Goal: Information Seeking & Learning: Learn about a topic

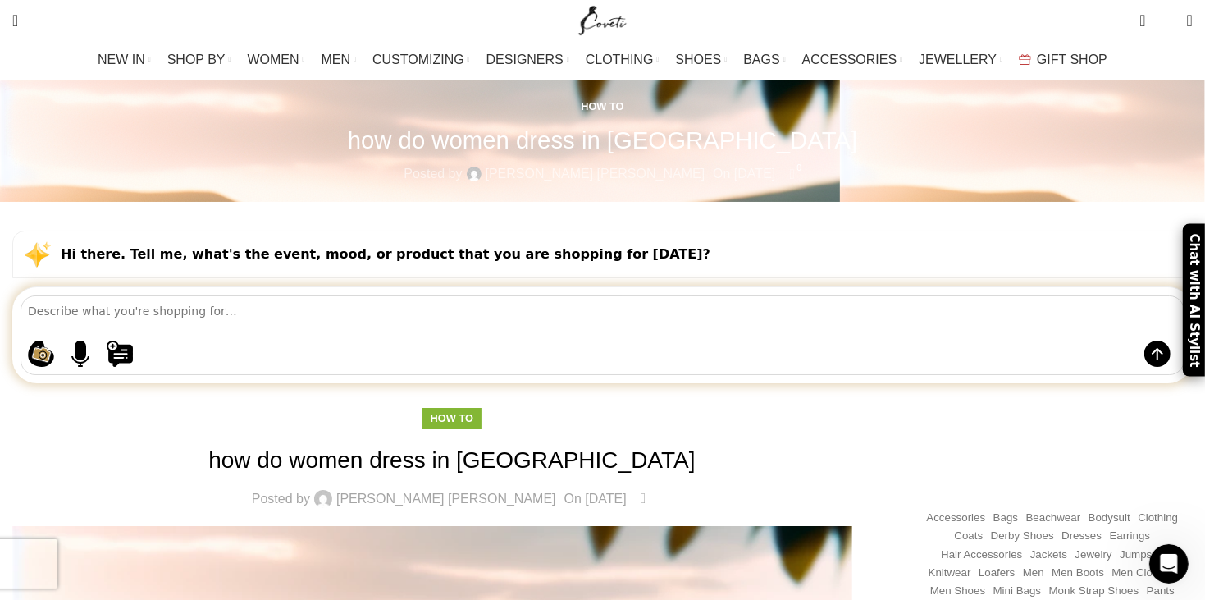
click at [244, 296] on textarea at bounding box center [606, 310] width 1156 height 29
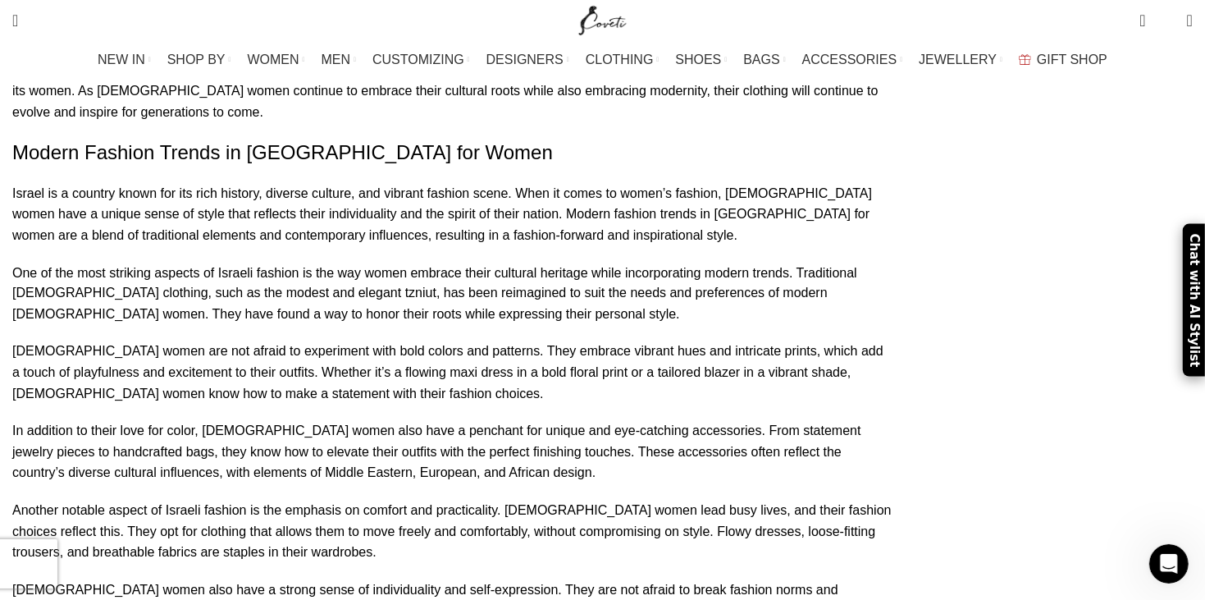
scroll to position [2215, 0]
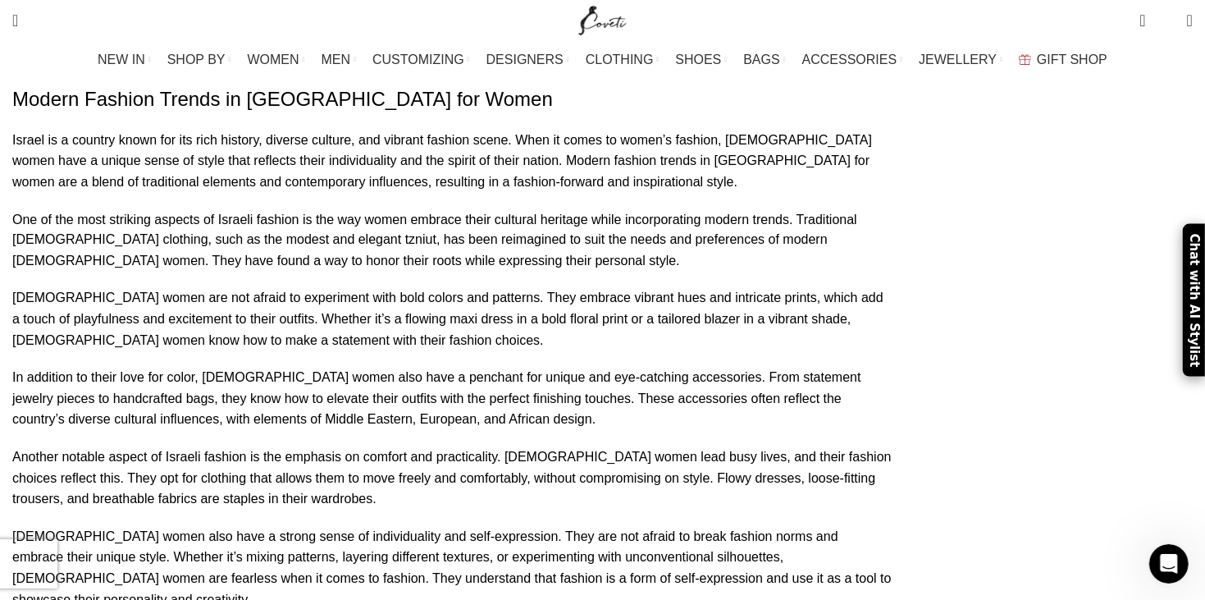
type textarea "his mom"
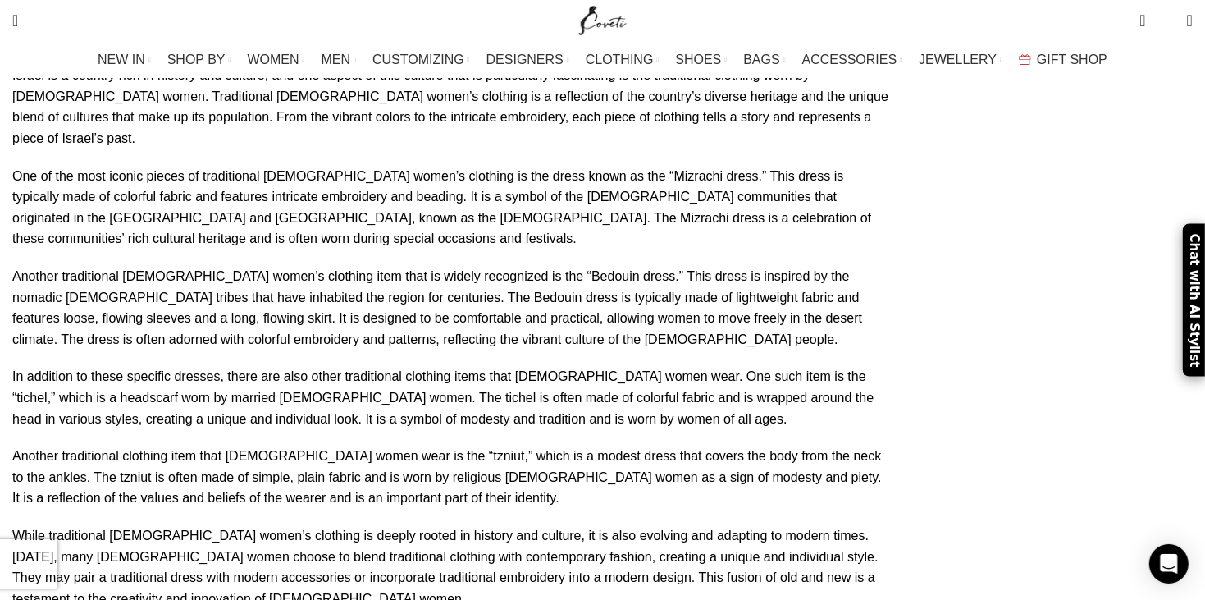
scroll to position [1554, 0]
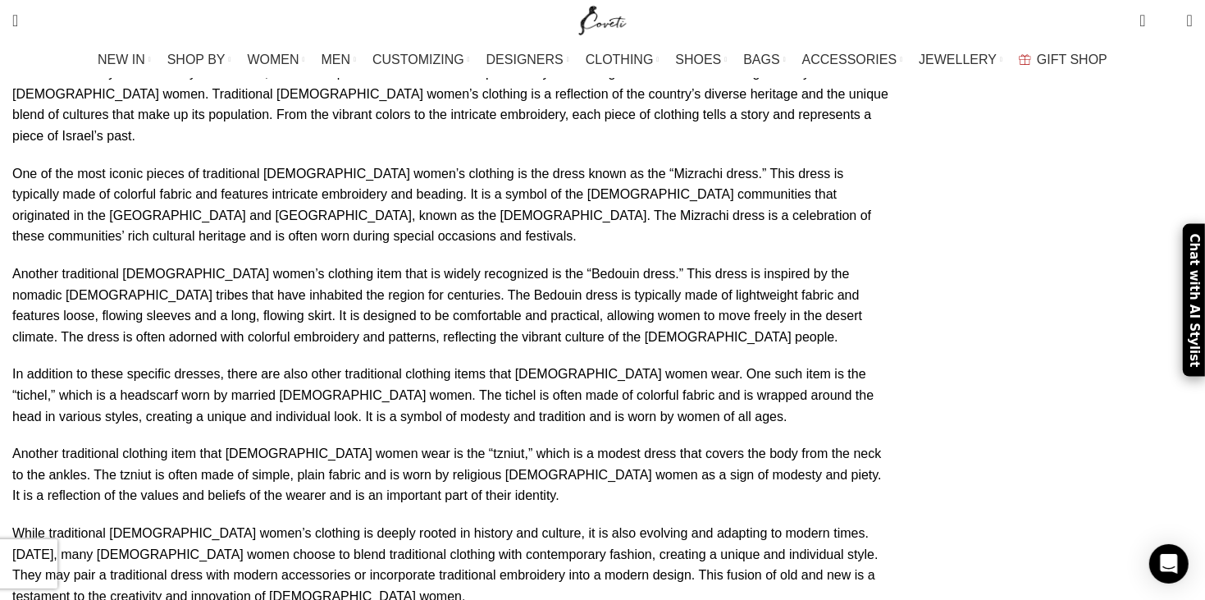
click at [748, 364] on p "In addition to these specific dresses, there are also other traditional clothin…" at bounding box center [452, 395] width 880 height 63
drag, startPoint x: 748, startPoint y: 122, endPoint x: 794, endPoint y: 151, distance: 54.2
click at [794, 364] on p "In addition to these specific dresses, there are also other traditional clothin…" at bounding box center [452, 395] width 880 height 63
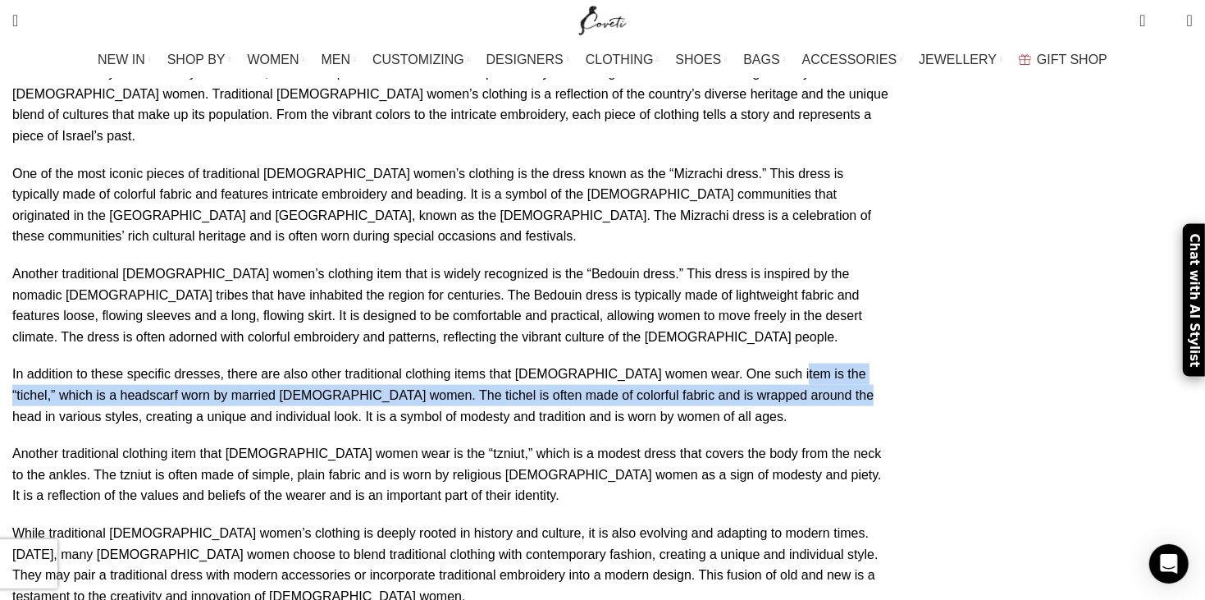
drag, startPoint x: 749, startPoint y: 125, endPoint x: 775, endPoint y: 141, distance: 30.3
click at [775, 364] on p "In addition to these specific dresses, there are also other traditional clothin…" at bounding box center [452, 395] width 880 height 63
copy p "“tichel,” which is a headscarf worn by married [DEMOGRAPHIC_DATA] women. The ti…"
click at [775, 364] on p "In addition to these specific dresses, there are also other traditional clothin…" at bounding box center [452, 395] width 880 height 63
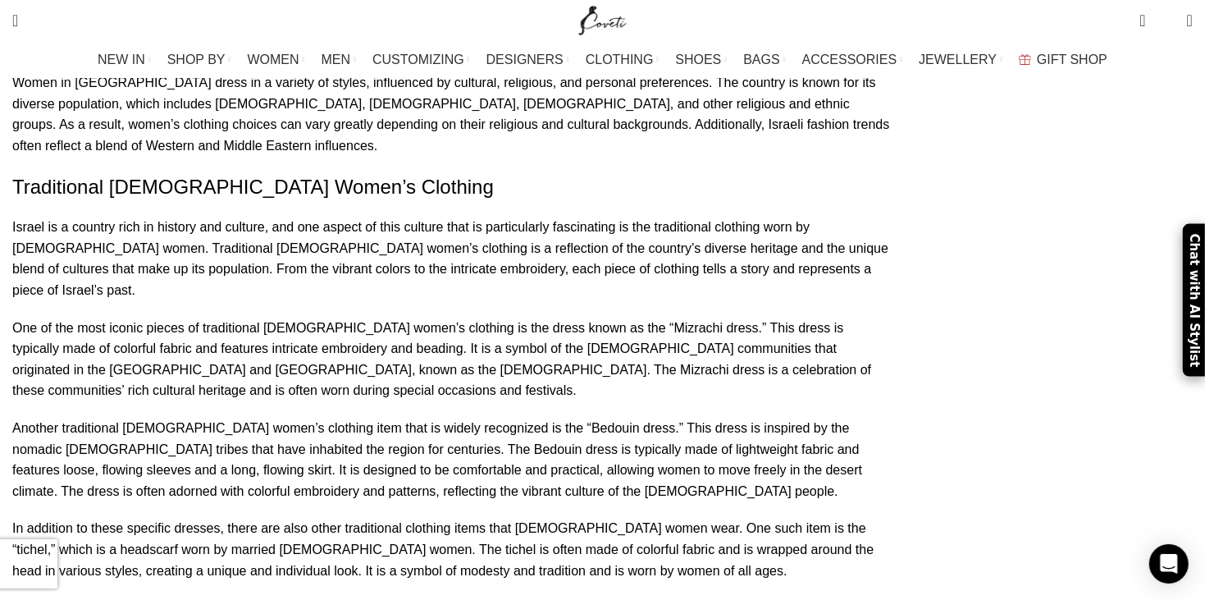
scroll to position [1319, 0]
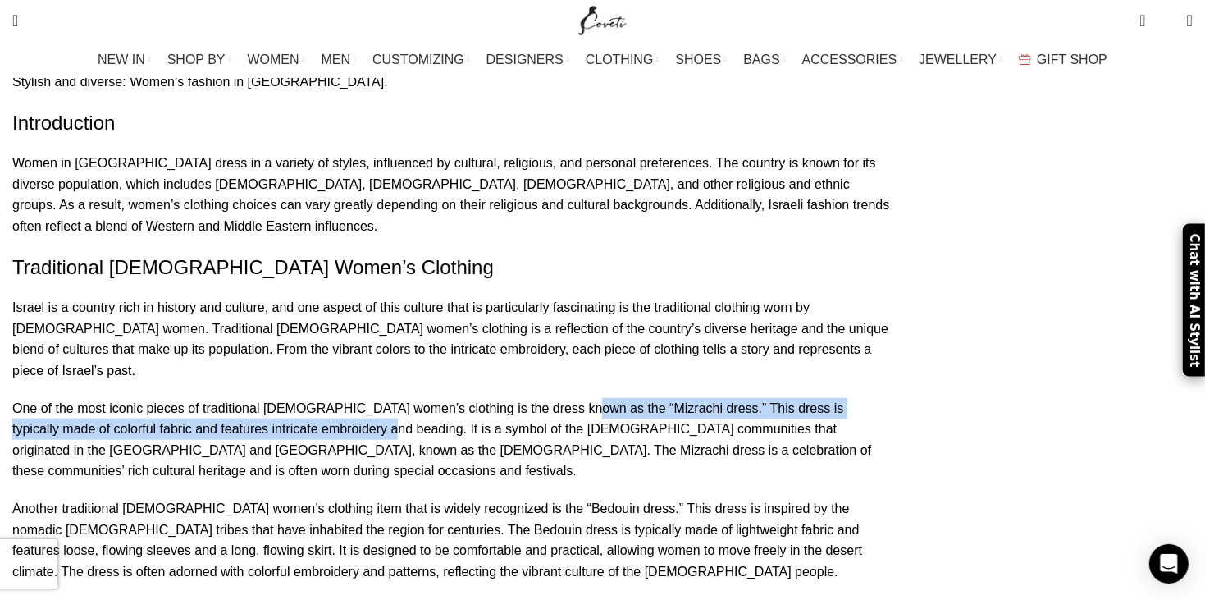
drag, startPoint x: 577, startPoint y: 175, endPoint x: 421, endPoint y: 196, distance: 157.4
click at [421, 398] on p "One of the most iconic pieces of traditional [DEMOGRAPHIC_DATA] women’s clothin…" at bounding box center [452, 440] width 880 height 84
copy p "“Mizrachi dress.” This dress is typically made of colorful fabric and features …"
